Goal: Task Accomplishment & Management: Complete application form

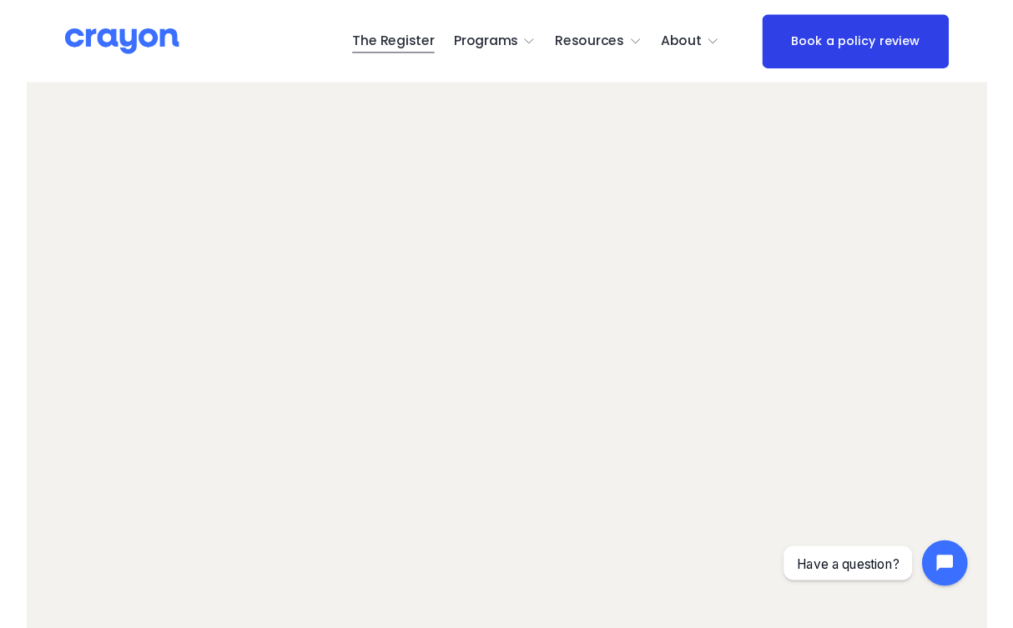
scroll to position [87, 0]
